Goal: Navigation & Orientation: Find specific page/section

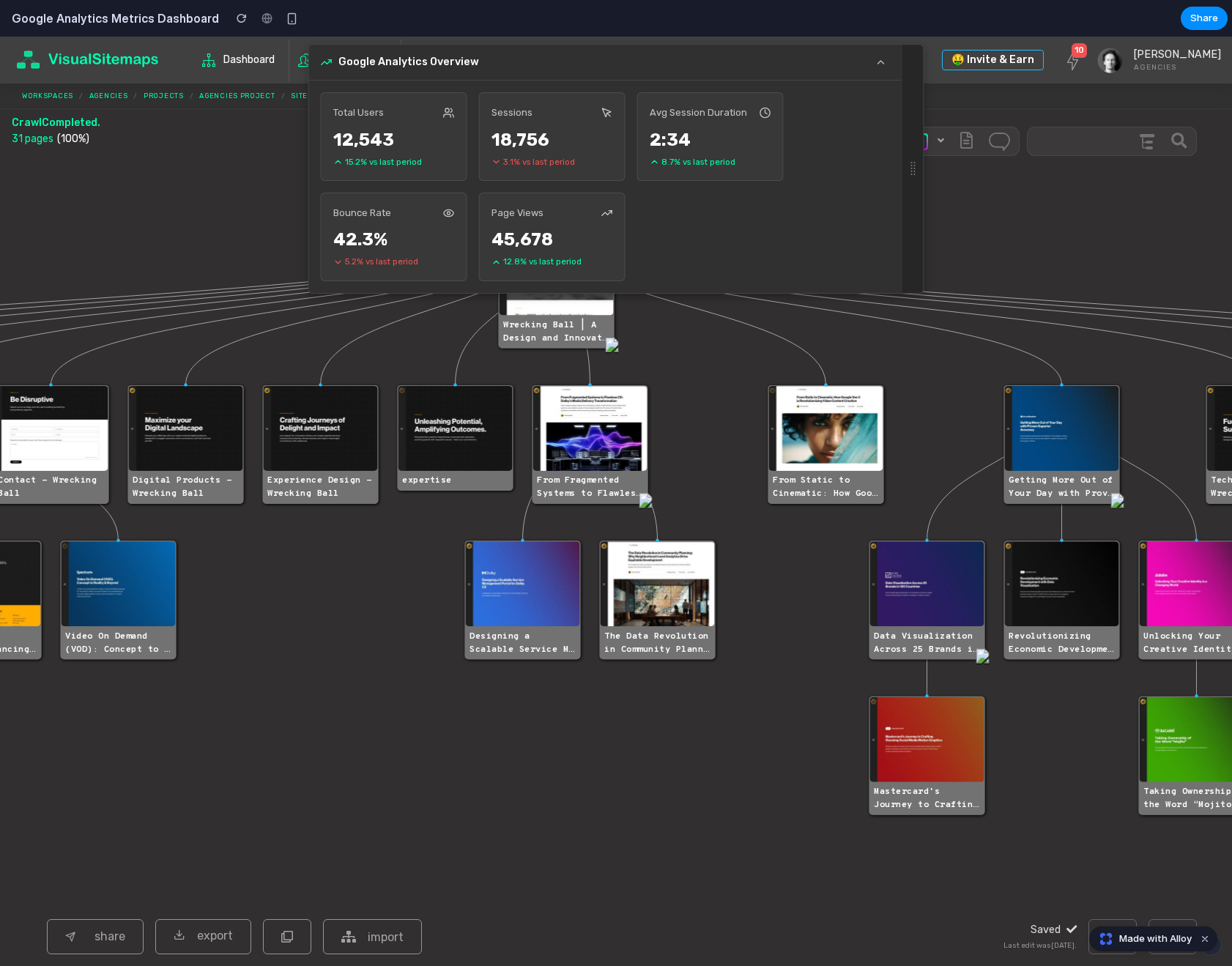
click at [173, 161] on icon "#tree-container .page-title > div { font-family: 'Overpass Mono', sans-serif; f…" at bounding box center [616, 560] width 1232 height 809
